Goal: Information Seeking & Learning: Learn about a topic

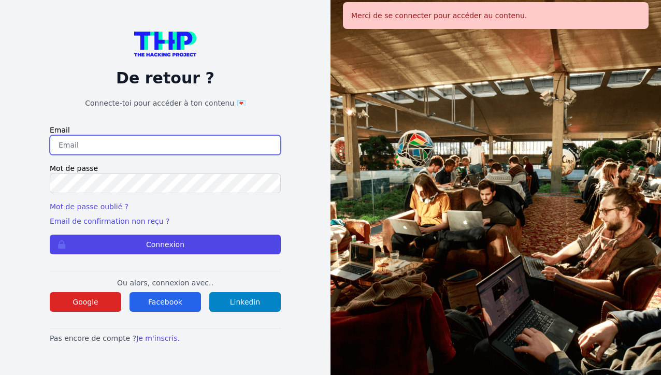
type input "[EMAIL_ADDRESS][DOMAIN_NAME]"
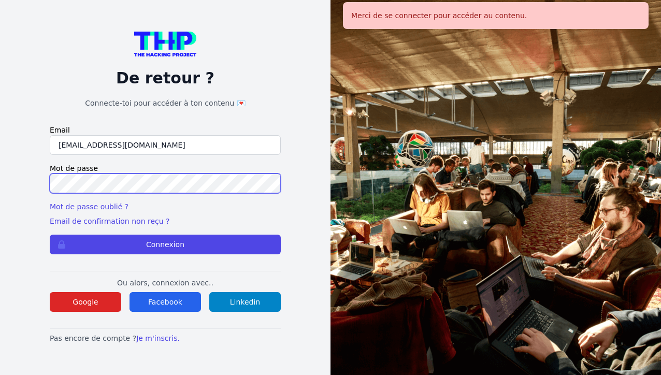
click at [165, 245] on button "Connexion" at bounding box center [165, 245] width 231 height 20
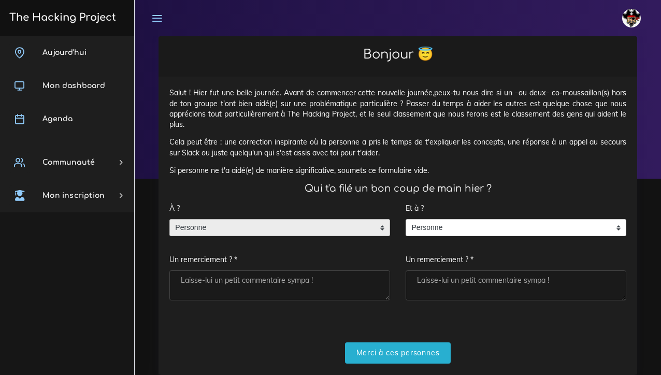
click at [296, 225] on span "Personne" at bounding box center [272, 228] width 204 height 17
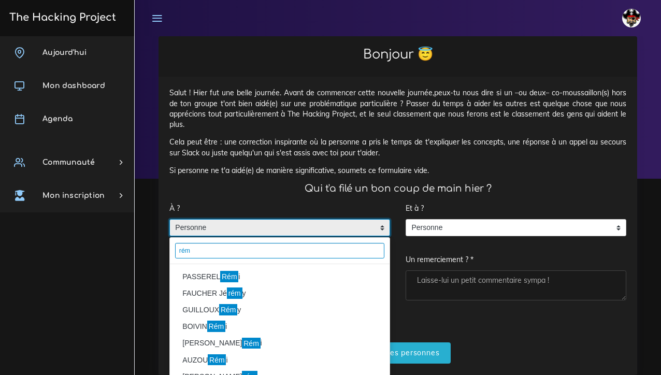
type input "rém"
click at [237, 278] on li "PASSEREL Rém i" at bounding box center [280, 276] width 220 height 17
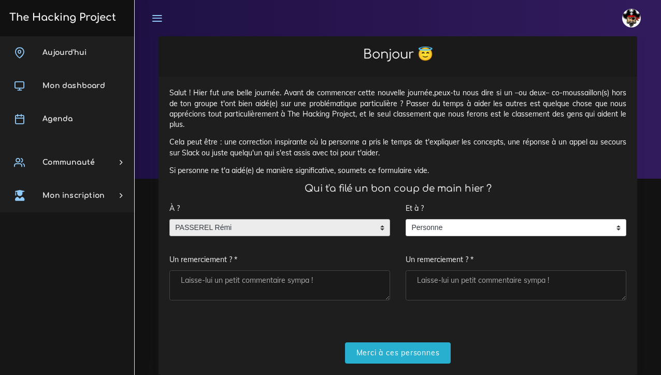
click at [232, 279] on textarea "Un remerciement ? *" at bounding box center [279, 285] width 221 height 30
drag, startPoint x: 232, startPoint y: 279, endPoint x: 381, endPoint y: 276, distance: 149.2
click at [381, 276] on textarea "super correction merci pour l'échangerez" at bounding box center [279, 285] width 221 height 30
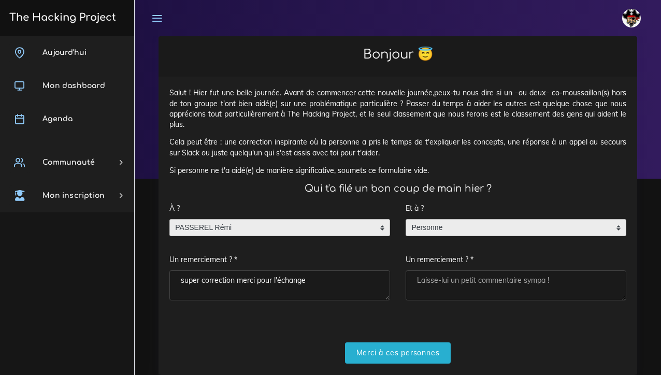
type textarea "super correction merci pour l'échange"
click at [485, 228] on span "Personne" at bounding box center [508, 228] width 204 height 17
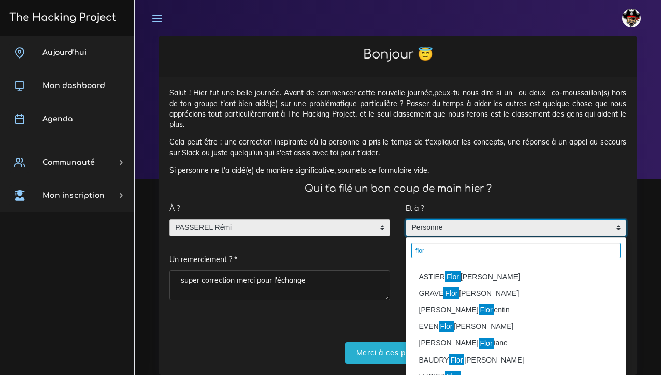
type input "flor"
click at [486, 278] on li "ASTIER Flor ian" at bounding box center [516, 276] width 220 height 17
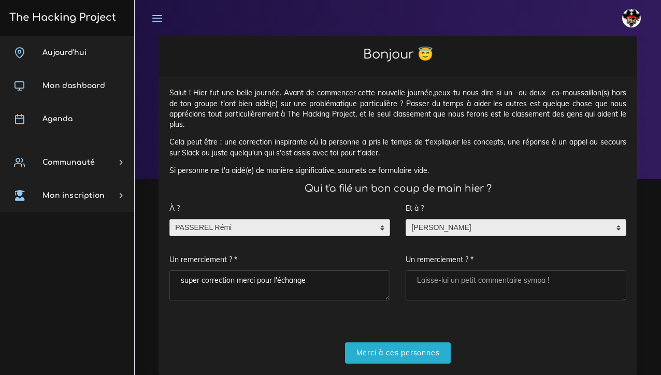
click at [455, 282] on textarea "Un remerciement ? *" at bounding box center [516, 285] width 221 height 30
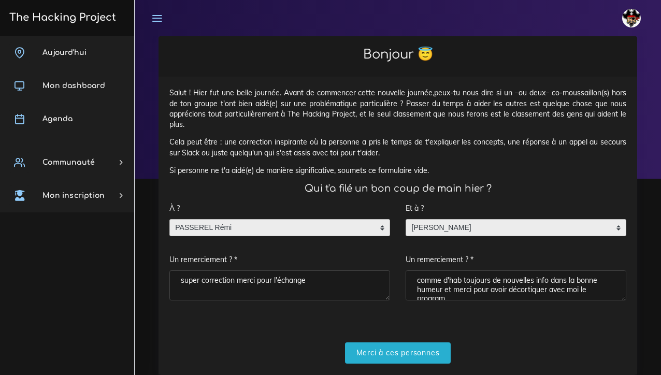
scroll to position [4, 0]
type textarea "comme d'hab toujours de nouvelles info dans la bonne humeur et merci pour avoir…"
click at [184, 278] on textarea "super correction merci pour l'échange" at bounding box center [279, 285] width 221 height 30
click at [312, 278] on textarea "Super correction merci pour l'échange" at bounding box center [279, 285] width 221 height 30
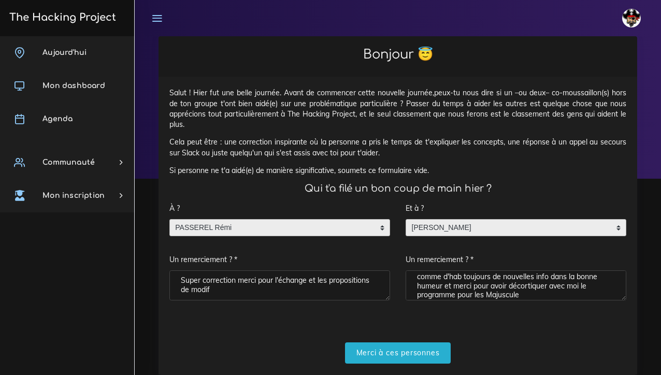
type textarea "Super correction merci pour l'échange et les propositions de modif"
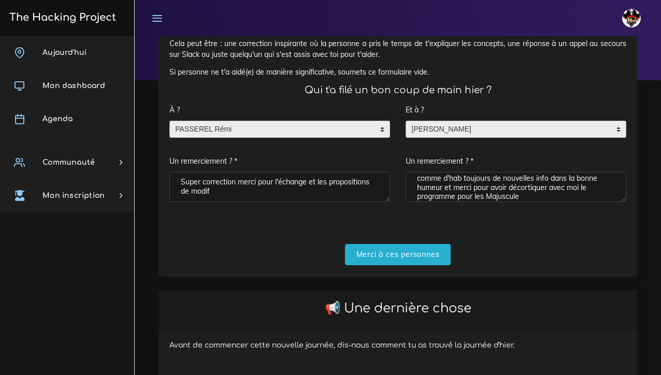
scroll to position [98, 0]
click at [384, 245] on input "Merci à ces personnes" at bounding box center [398, 254] width 106 height 21
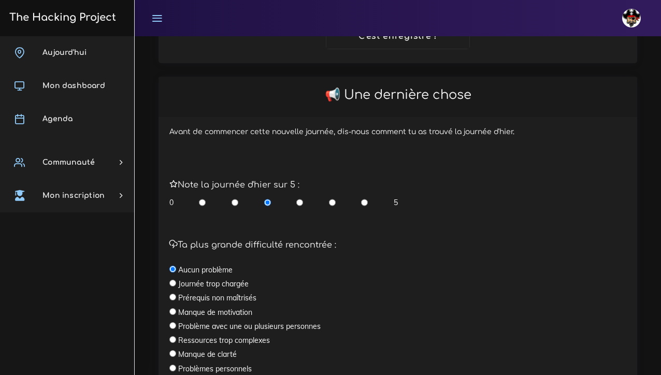
scroll to position [208, 0]
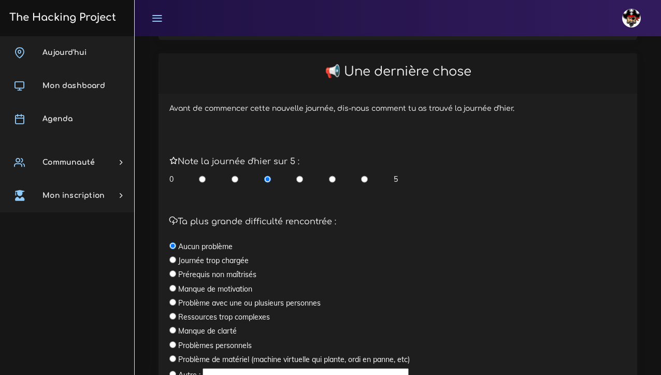
click at [366, 174] on input "radio" at bounding box center [364, 179] width 7 height 10
radio input "true"
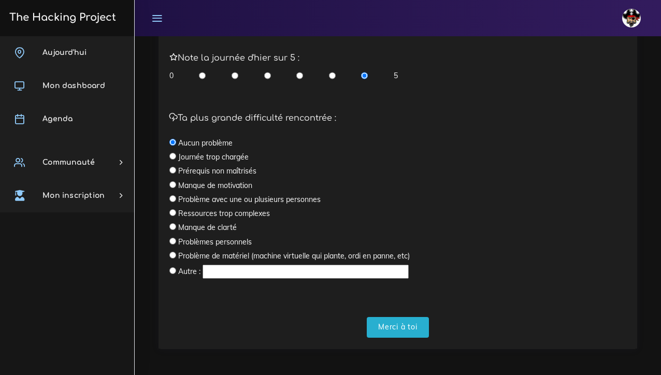
scroll to position [311, 0]
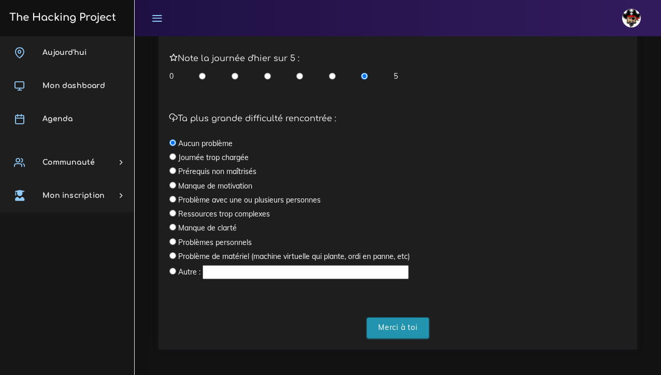
click at [392, 320] on input "Merci à toi" at bounding box center [398, 328] width 62 height 21
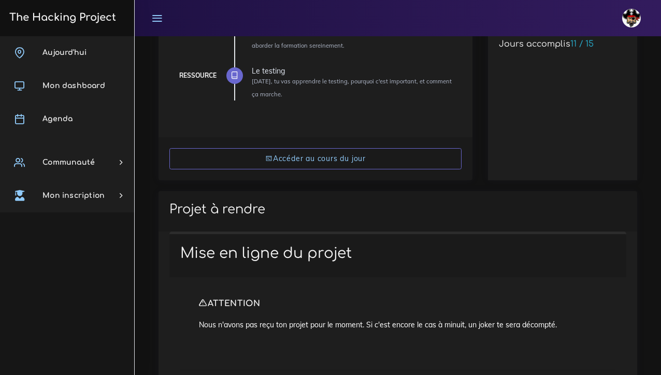
scroll to position [216, 0]
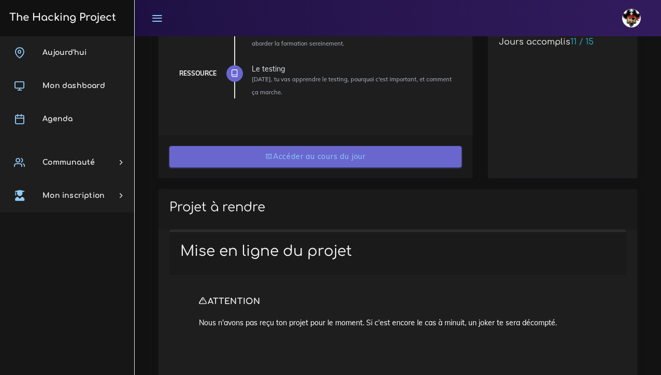
click at [353, 156] on link "Accéder au cours du jour" at bounding box center [315, 156] width 292 height 21
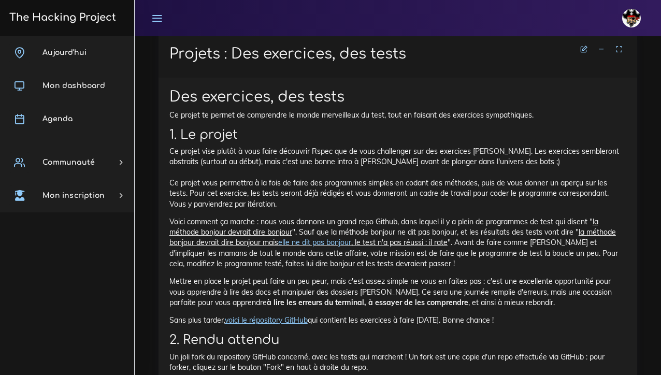
scroll to position [454, 0]
click at [244, 163] on p "Ce projet vise plutôt à vous faire découvrir Rspec que de vous challenger sur d…" at bounding box center [397, 176] width 457 height 63
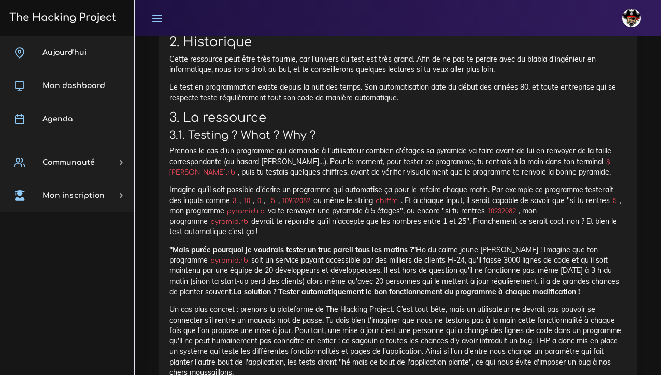
scroll to position [2884, 0]
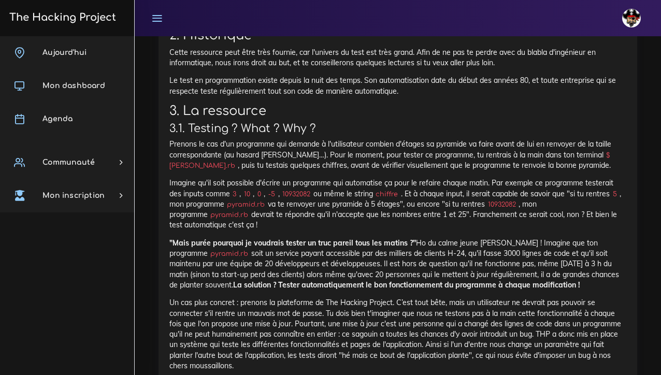
click at [223, 139] on p "Prenons le cas d'un programme qui demande à l'utilisateur combien d'étages sa p…" at bounding box center [397, 155] width 457 height 32
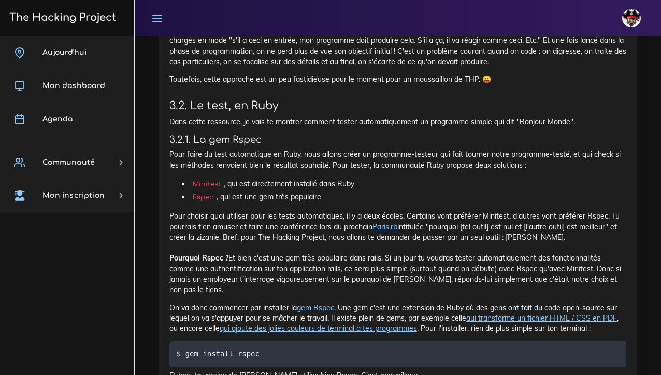
scroll to position [3370, 0]
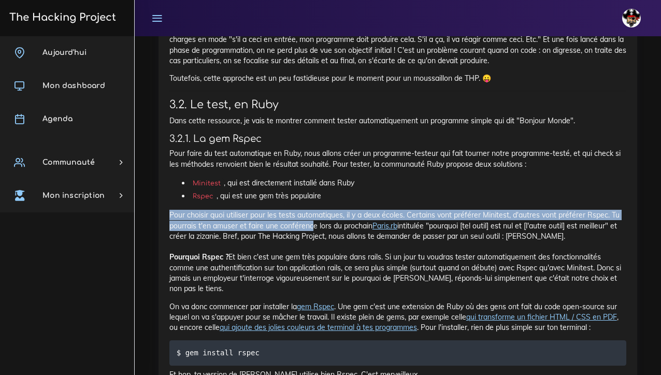
drag, startPoint x: 170, startPoint y: 178, endPoint x: 313, endPoint y: 184, distance: 142.6
click at [313, 210] on p "Pour choisir quoi utiliser pour les tests automatiques, il y a deux écoles. Cer…" at bounding box center [397, 252] width 457 height 84
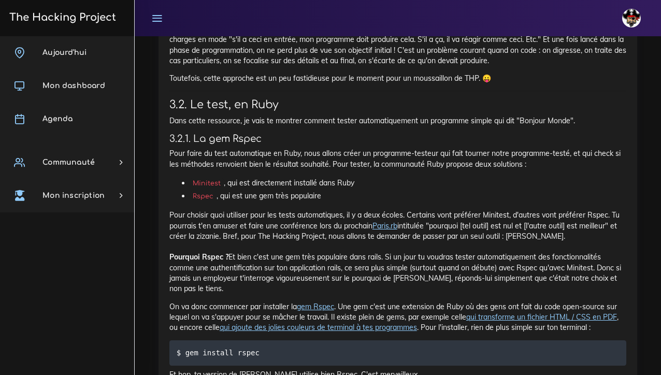
click at [336, 210] on p "Pour choisir quoi utiliser pour les tests automatiques, il y a deux écoles. Cer…" at bounding box center [397, 252] width 457 height 84
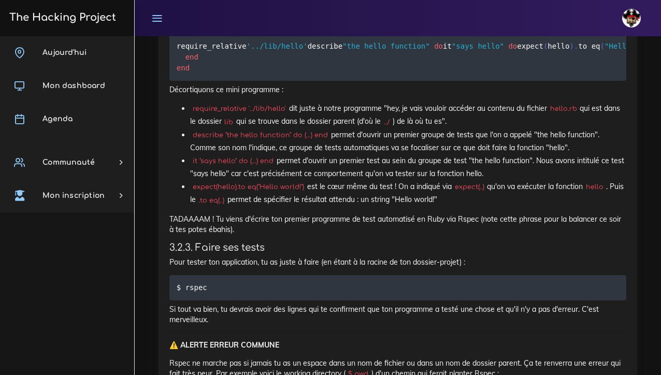
scroll to position [4177, 0]
click at [384, 122] on li "require_relative '../lib/hello' dit juste à notre programme "hey, je vais voulo…" at bounding box center [408, 116] width 436 height 26
drag, startPoint x: 383, startPoint y: 121, endPoint x: 500, endPoint y: 124, distance: 116.6
click at [500, 124] on li "require_relative '../lib/hello' dit juste à notre programme "hey, je vais voulo…" at bounding box center [408, 116] width 436 height 26
click at [382, 95] on p "Décortiquons ce mini programme :" at bounding box center [397, 90] width 457 height 10
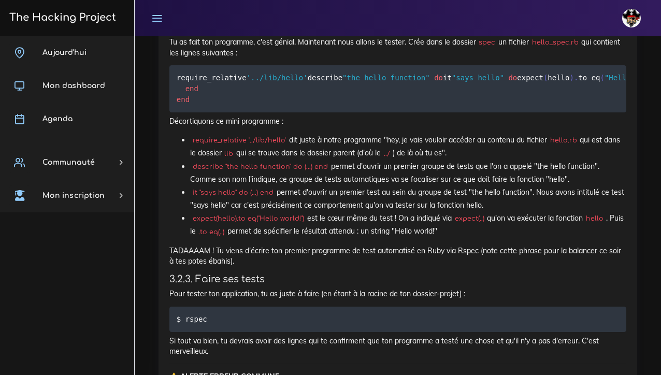
scroll to position [4146, 0]
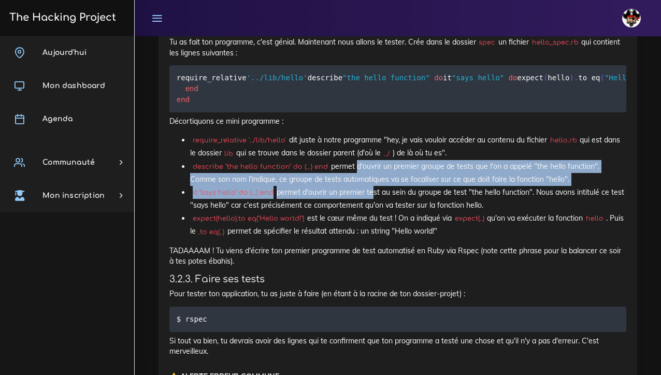
drag, startPoint x: 351, startPoint y: 179, endPoint x: 368, endPoint y: 199, distance: 26.8
click at [368, 199] on ul "require_relative '../lib/hello' dit juste à notre programme "hey, je vais voulo…" at bounding box center [397, 186] width 457 height 105
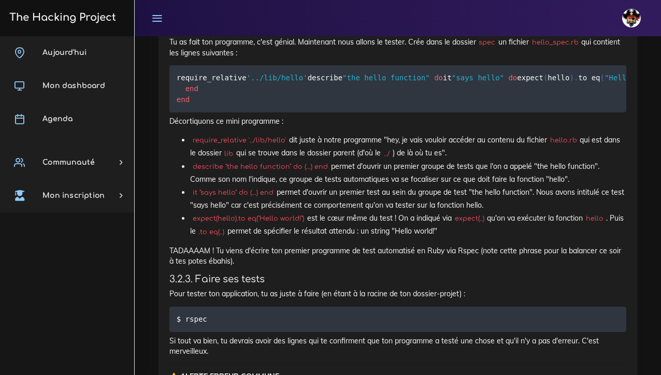
click at [491, 212] on li "it "says hello" do (...) end permet d'ouvrir un premier test au sein du groupe …" at bounding box center [408, 199] width 436 height 26
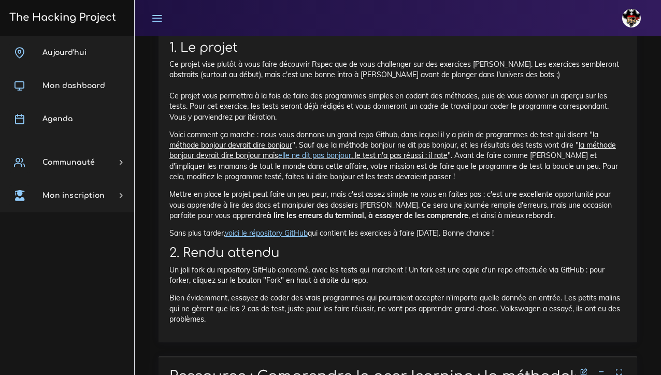
scroll to position [540, 0]
click at [274, 228] on link "voici le répository GitHub" at bounding box center [266, 232] width 83 height 9
